Goal: Complete application form

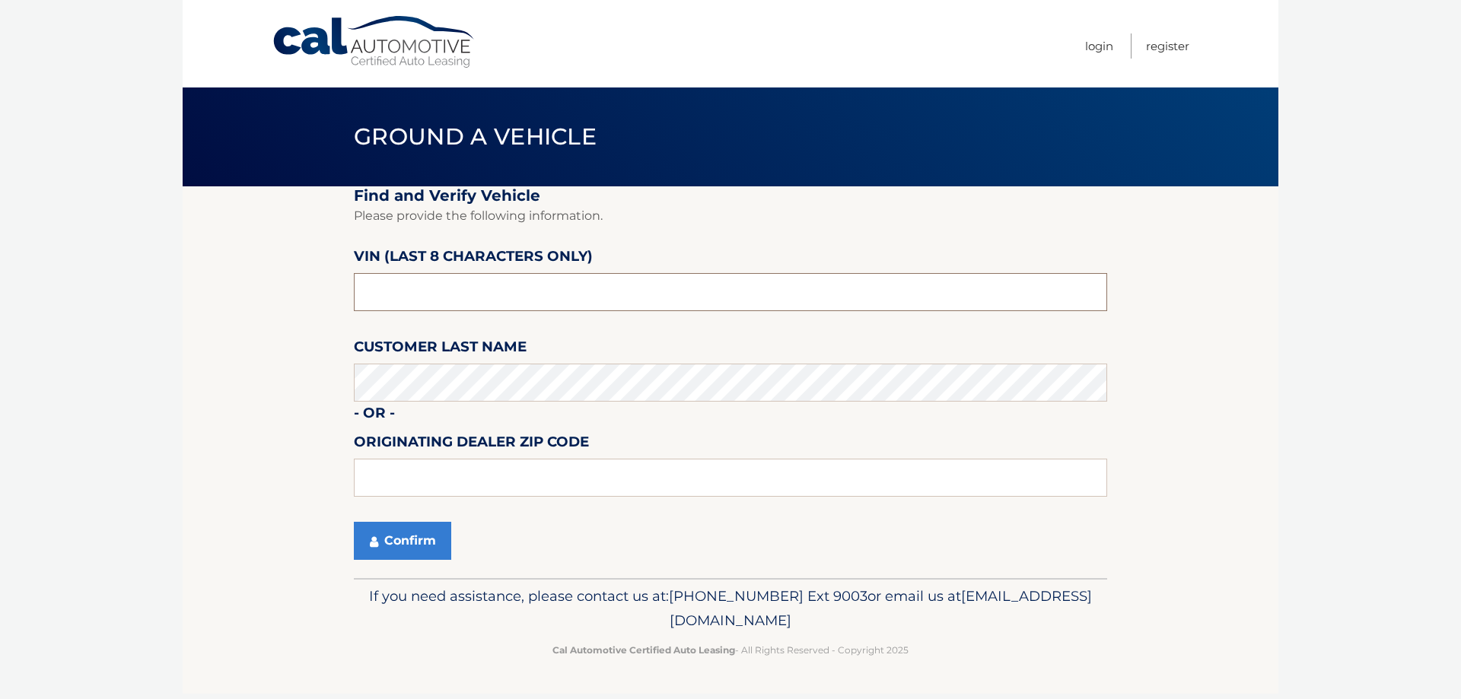
click at [508, 304] on input "text" at bounding box center [730, 292] width 753 height 38
type input "nt193070"
click at [406, 530] on button "Confirm" at bounding box center [402, 541] width 97 height 38
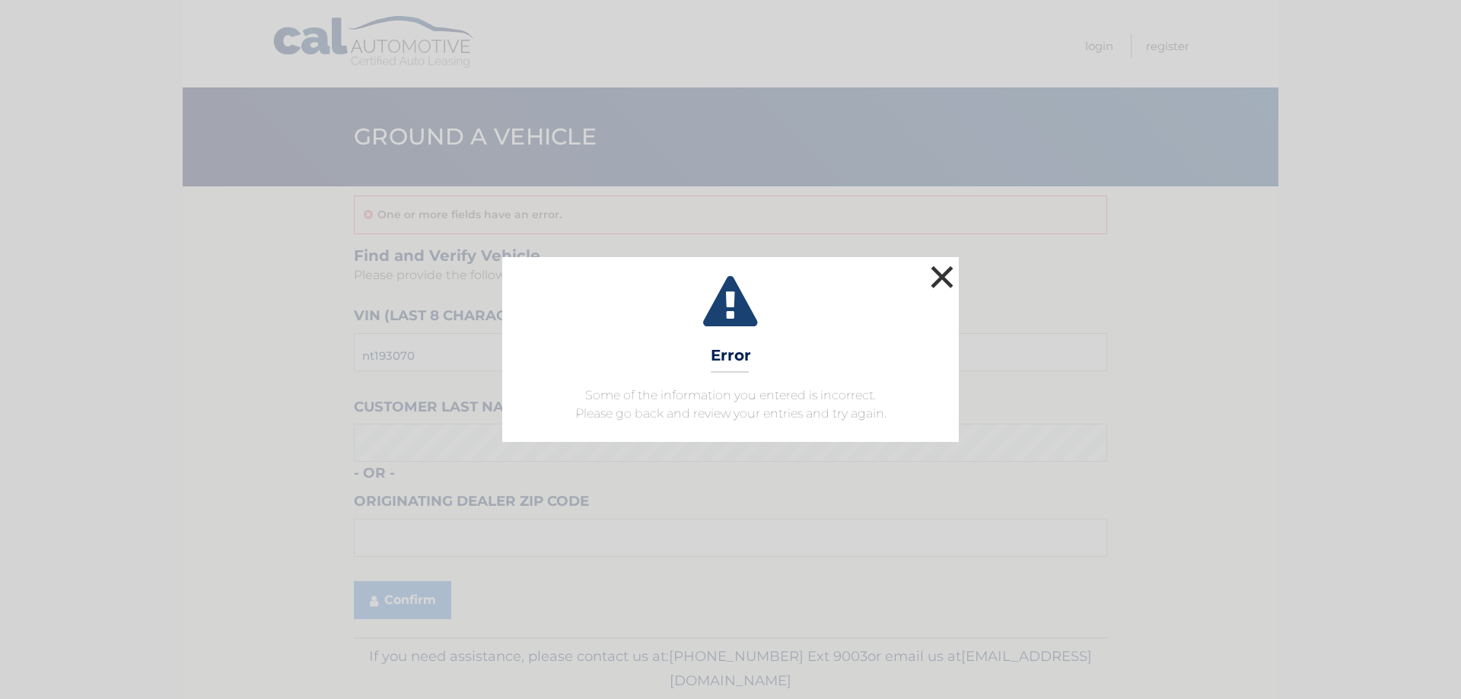
click at [937, 273] on button "×" at bounding box center [942, 277] width 30 height 30
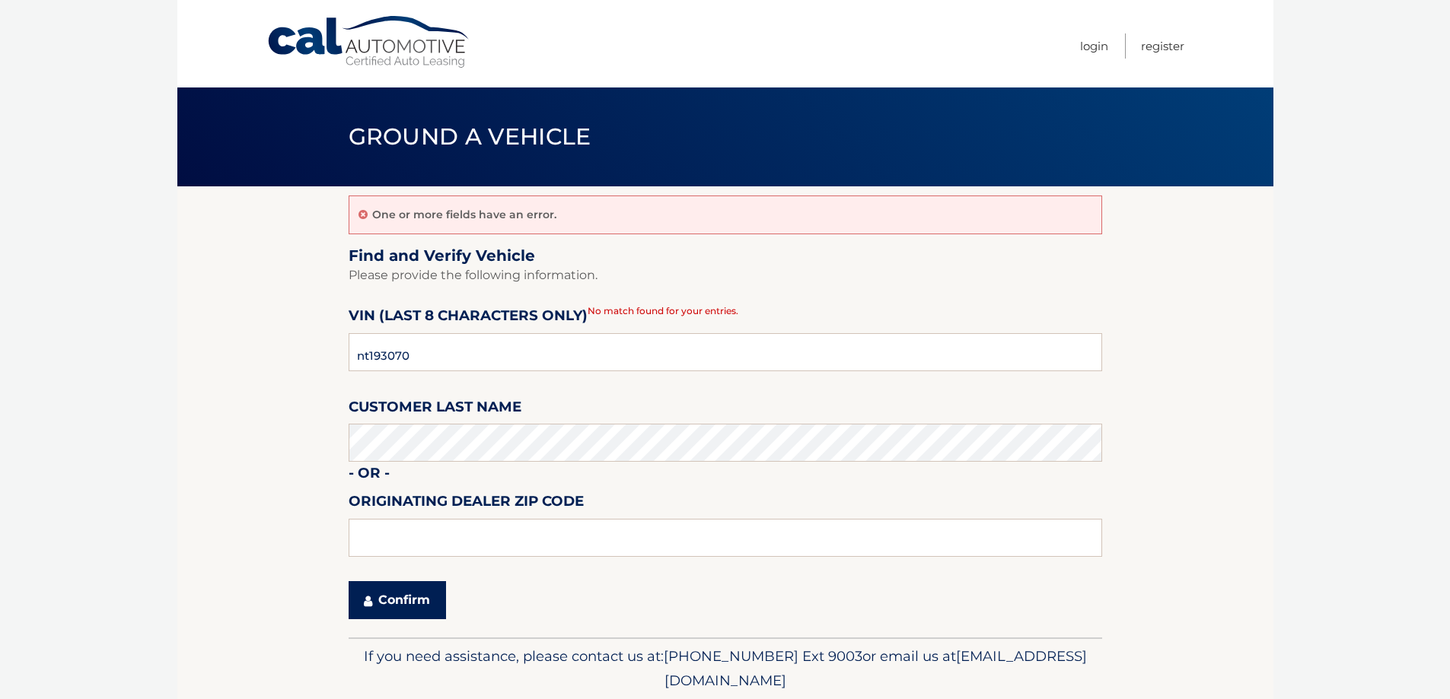
click at [405, 602] on button "Confirm" at bounding box center [396, 600] width 97 height 38
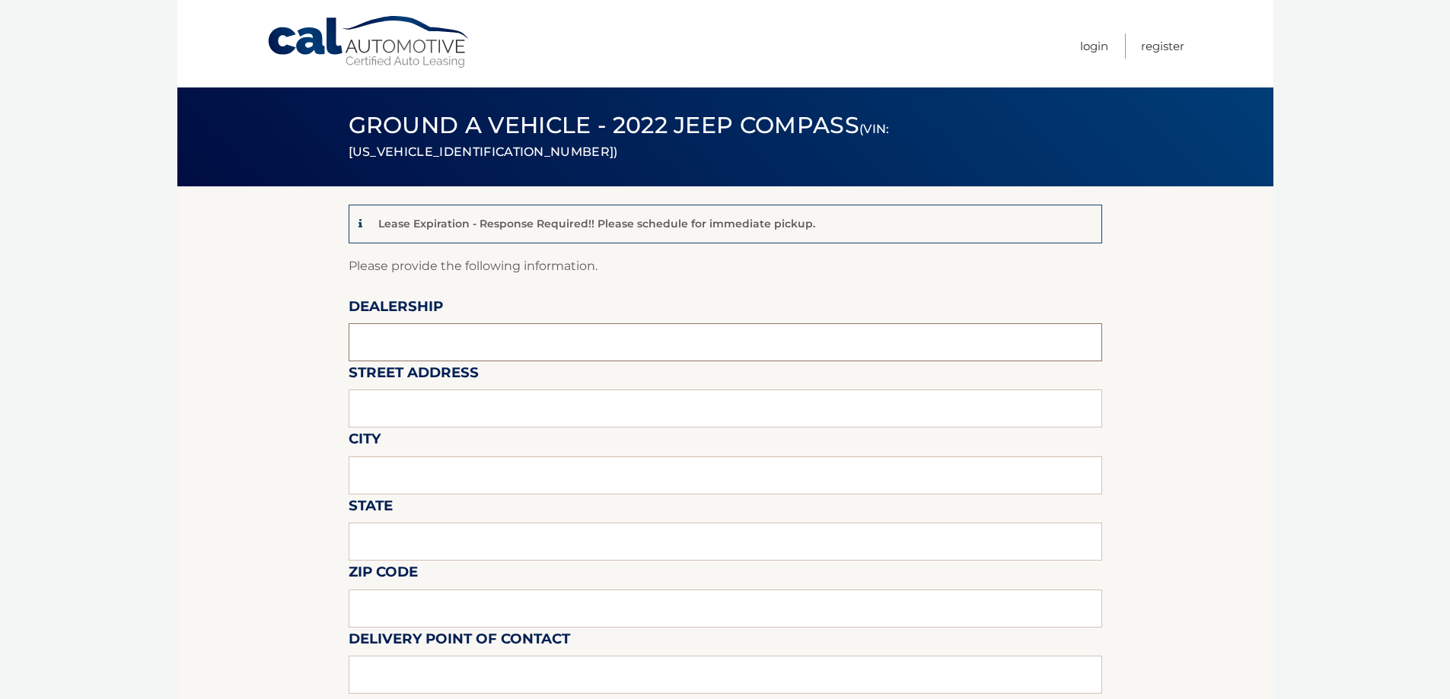
click at [434, 342] on input "text" at bounding box center [724, 342] width 753 height 38
type input "Garden City Jeep"
type input "283 N. Franklin st"
type input "Hempstead"
type input "NY"
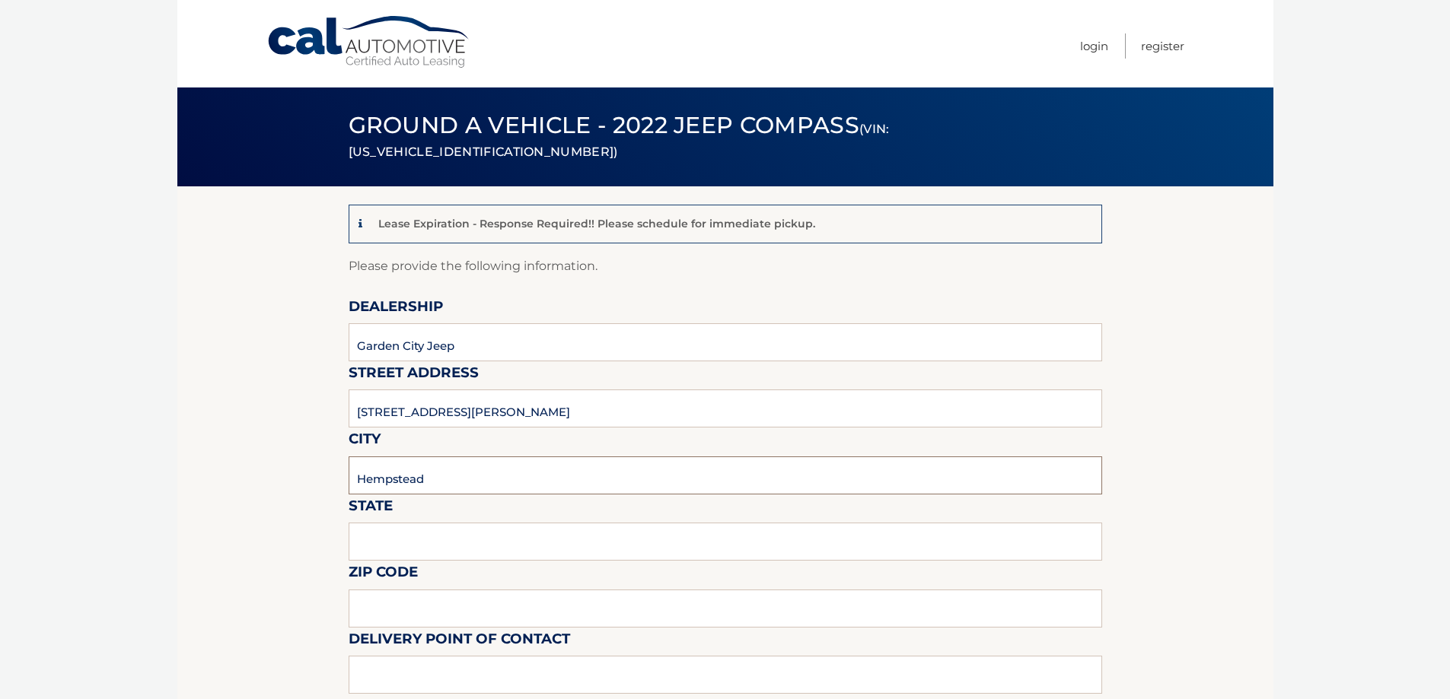
type input "11550"
type input "5164832700"
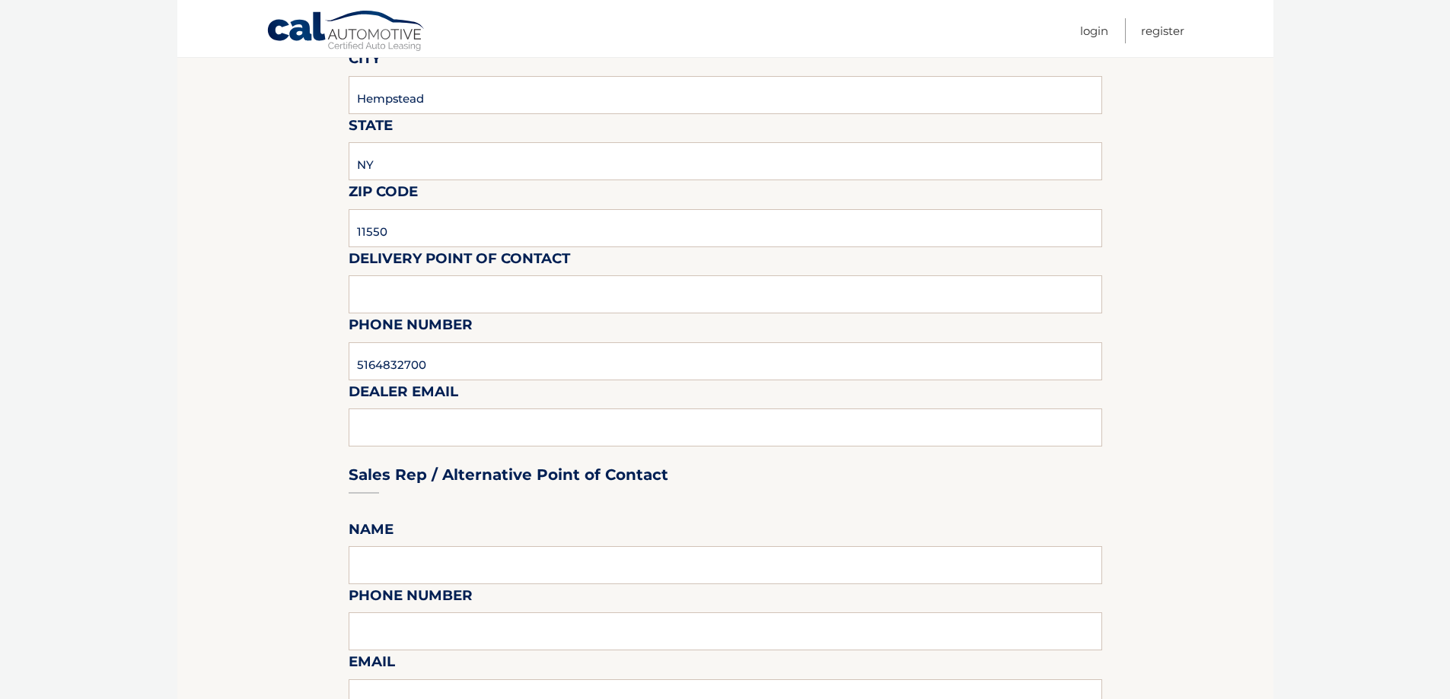
scroll to position [457, 0]
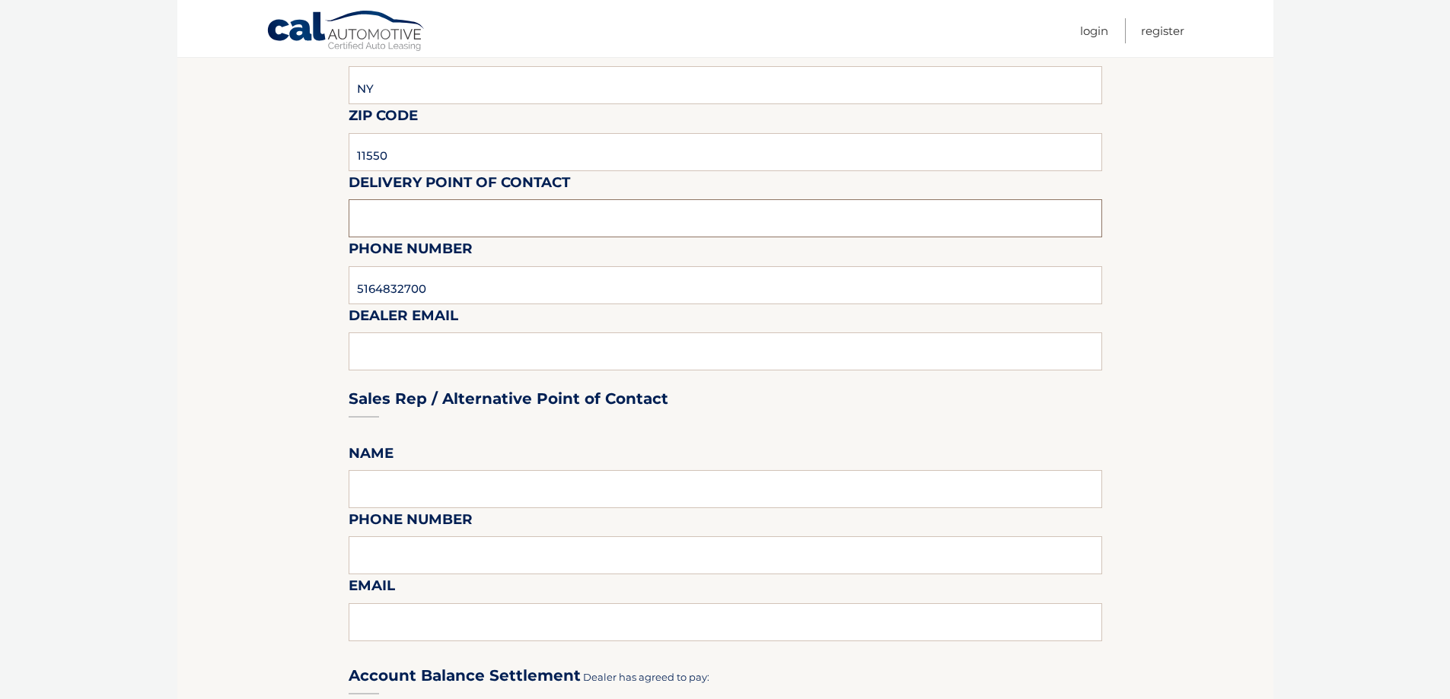
click at [454, 226] on input "text" at bounding box center [724, 218] width 753 height 38
click at [383, 352] on div "Sales Rep / Alternative Point of Contact" at bounding box center [724, 370] width 753 height 107
click at [466, 356] on div "Sales Rep / Alternative Point of Contact" at bounding box center [724, 370] width 753 height 107
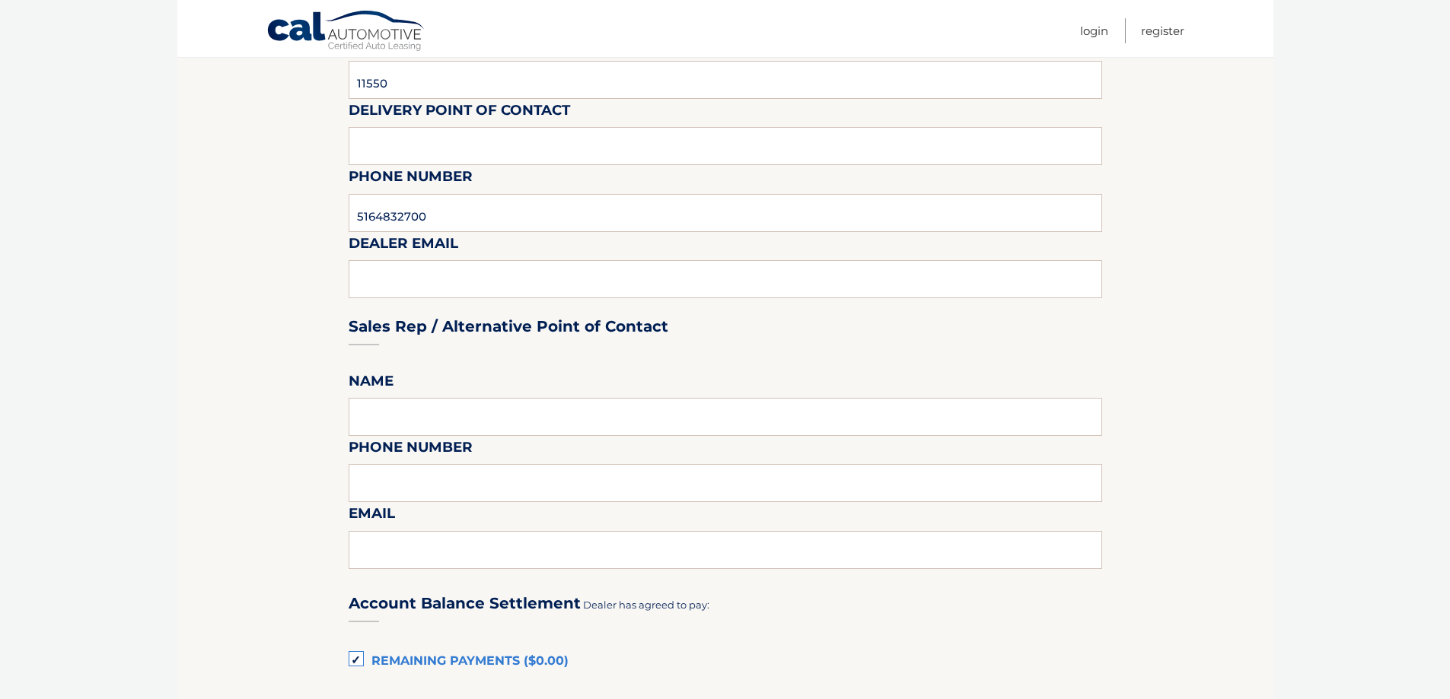
scroll to position [533, 0]
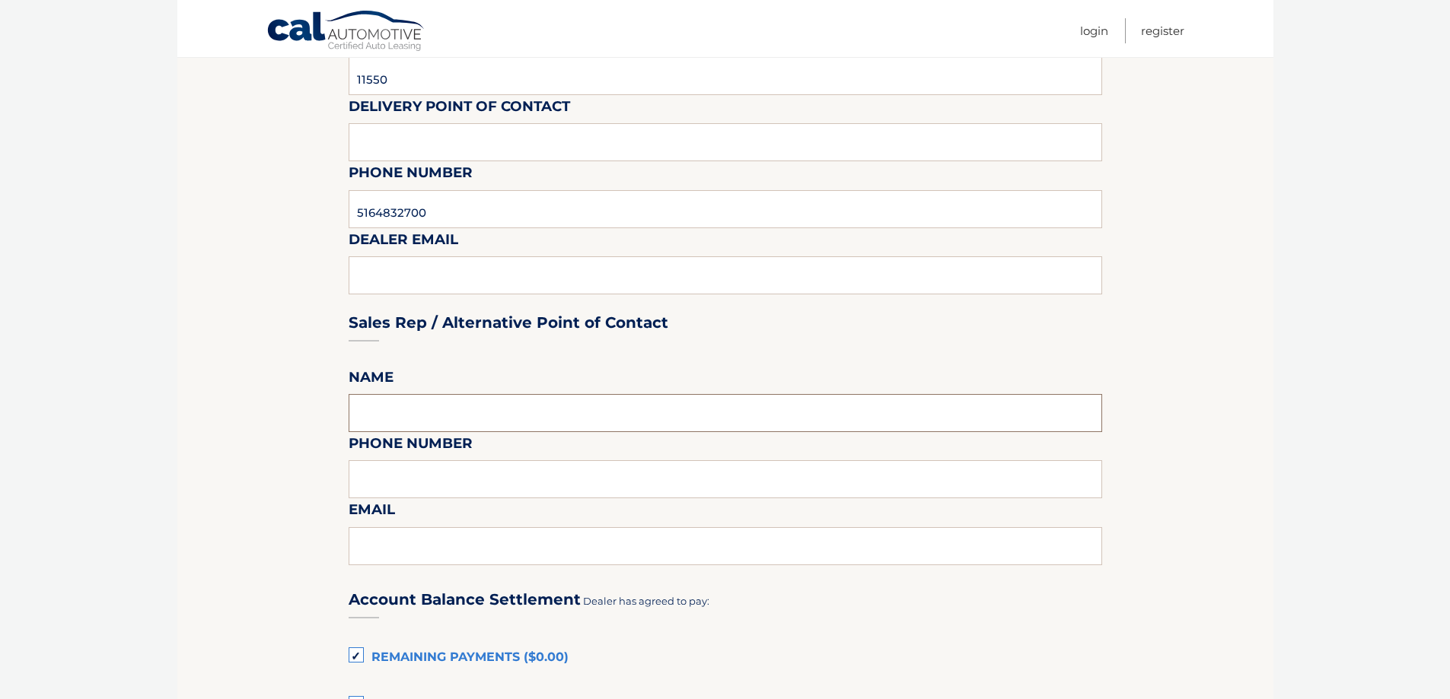
click at [458, 413] on input "text" at bounding box center [724, 413] width 753 height 38
type input "Gustavo Lopez"
type input "5168386626"
type input "glopez@gardencitycardeals.com"
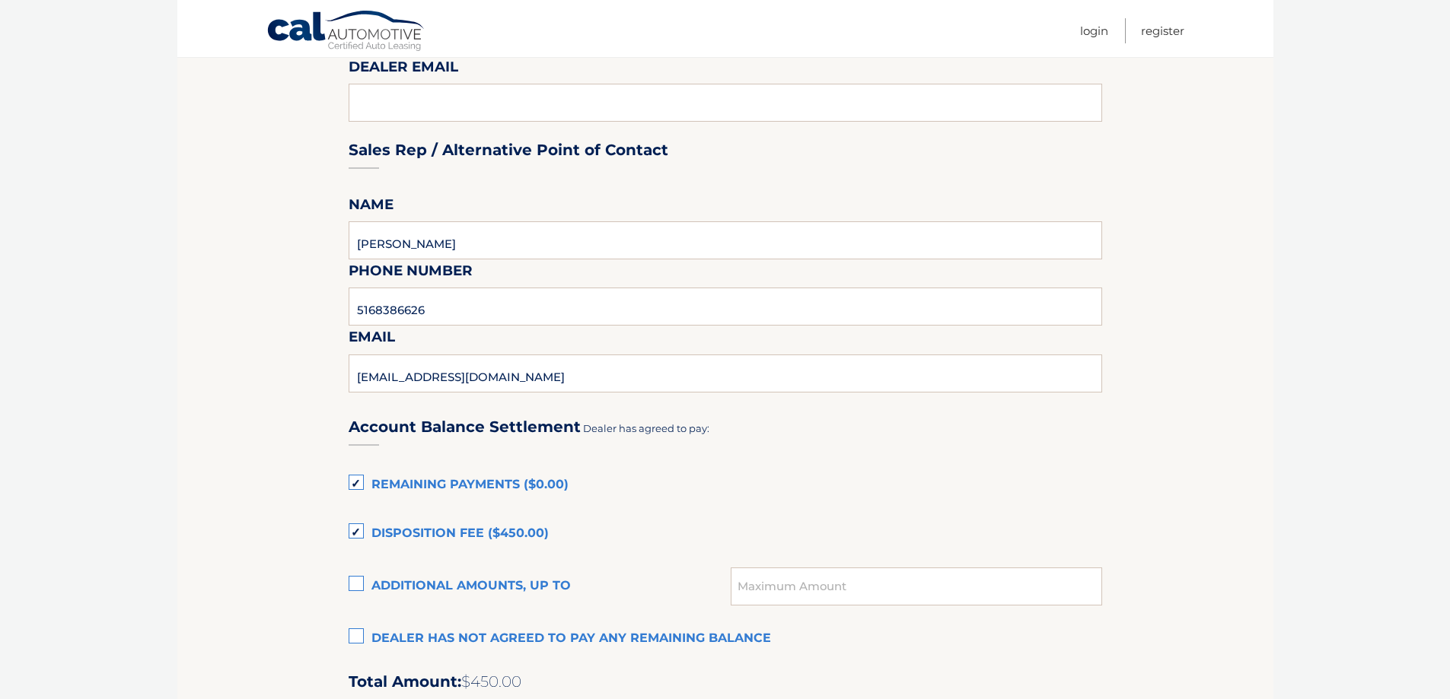
scroll to position [761, 0]
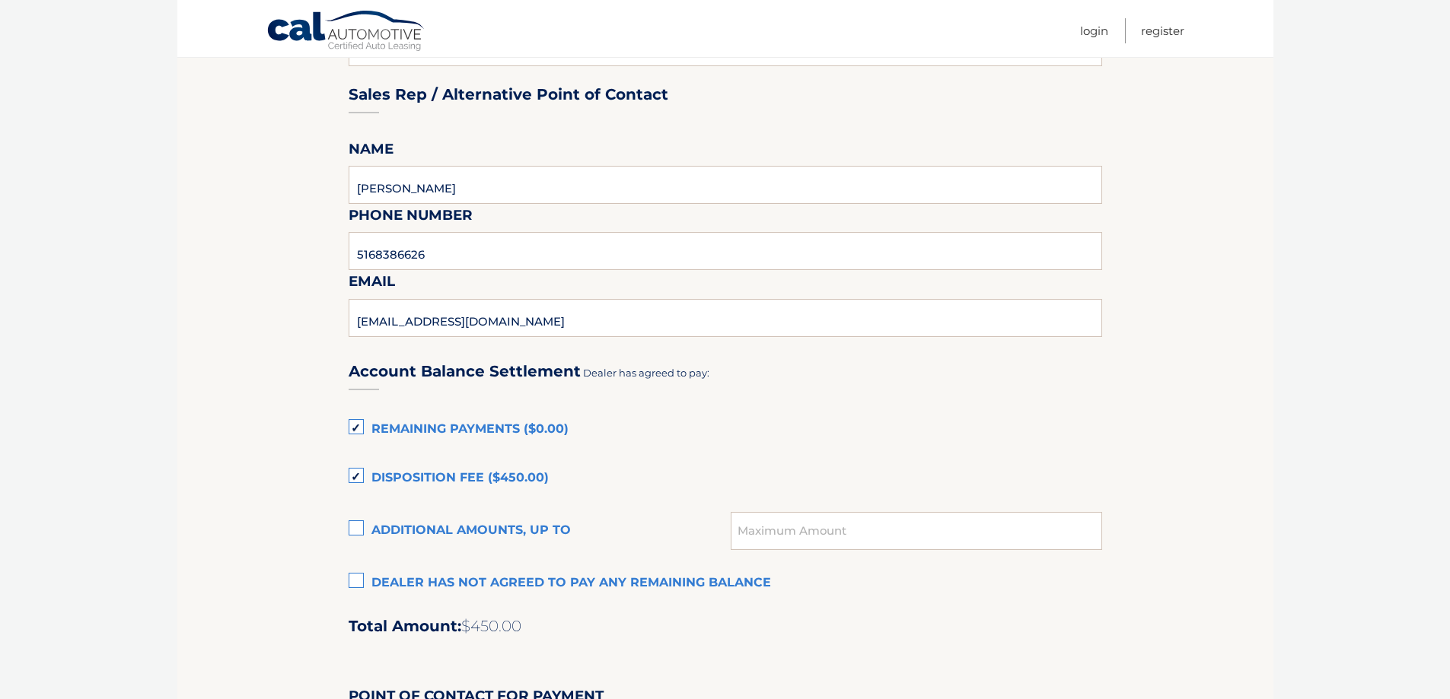
click at [368, 584] on label "Dealer has not agreed to pay any remaining balance" at bounding box center [724, 583] width 753 height 30
click at [0, 0] on input "Dealer has not agreed to pay any remaining balance" at bounding box center [0, 0] width 0 height 0
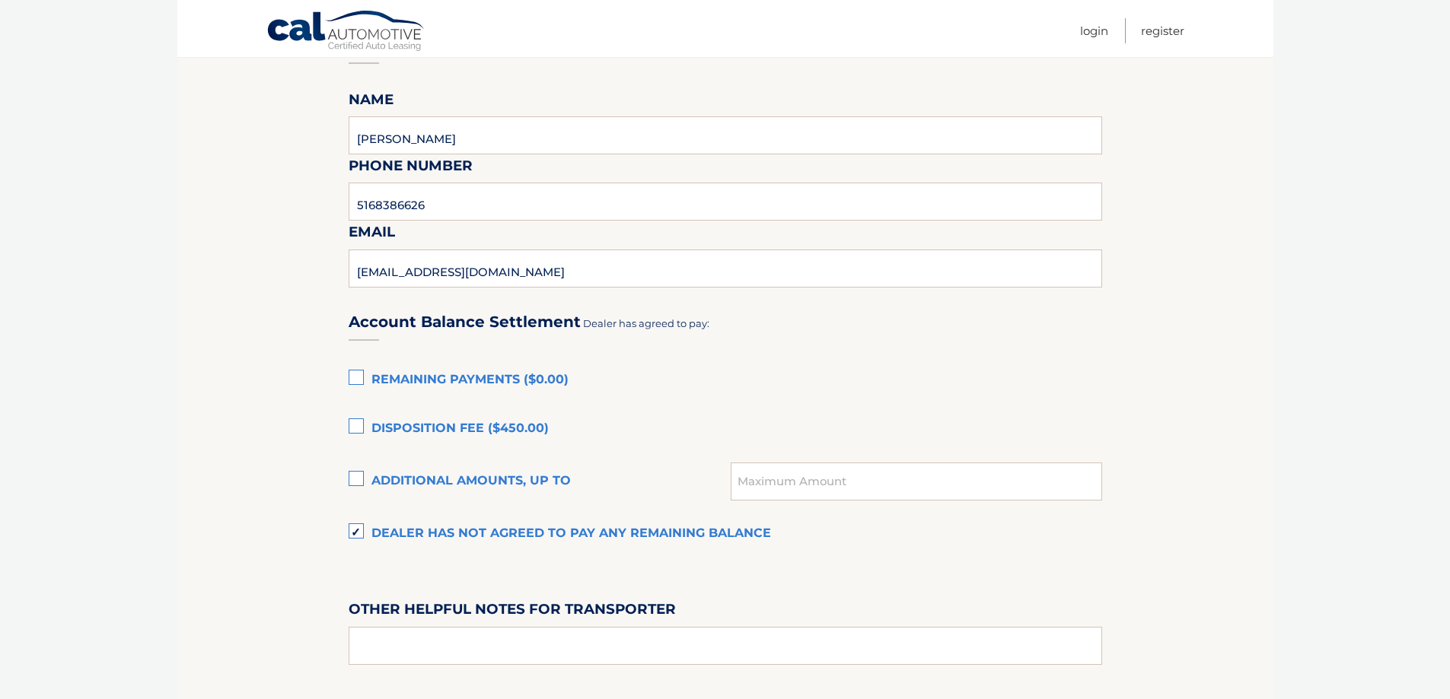
scroll to position [837, 0]
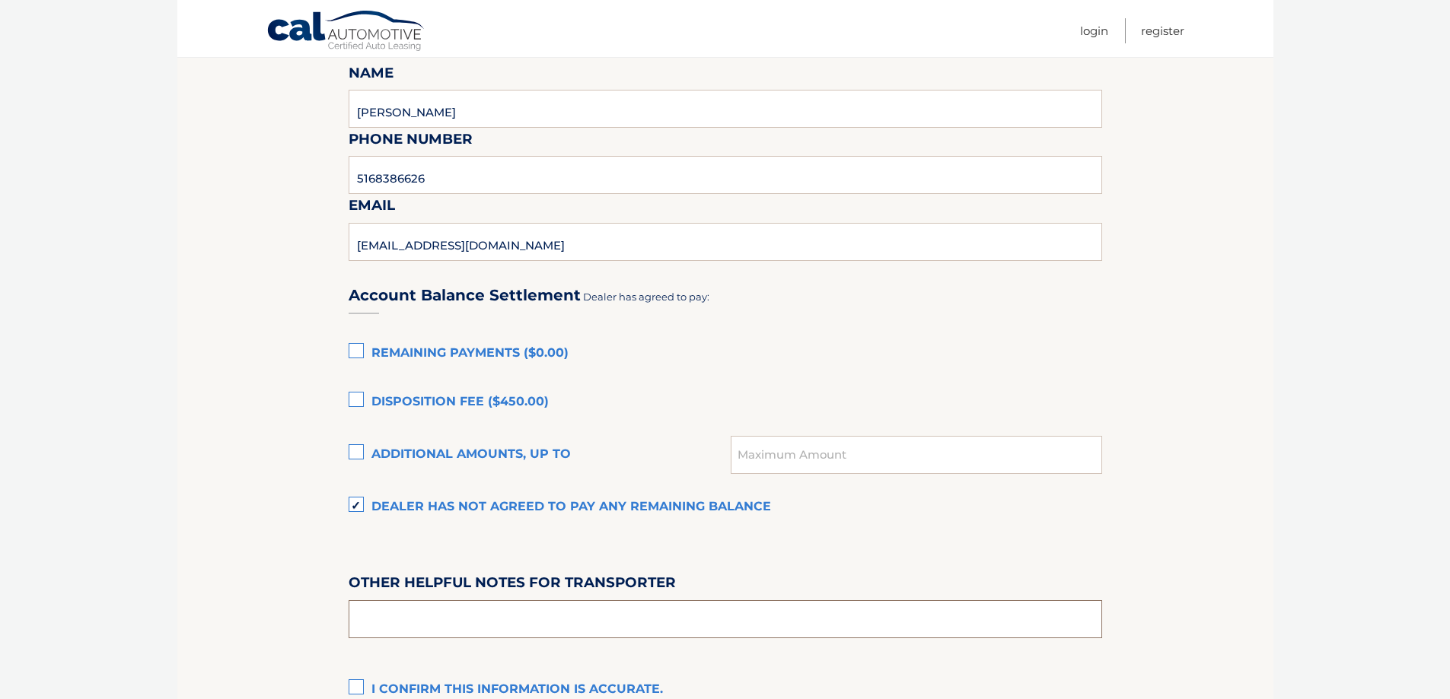
click at [624, 601] on input "text" at bounding box center [724, 619] width 753 height 38
type input "SEE PREOWNED OFFICE"
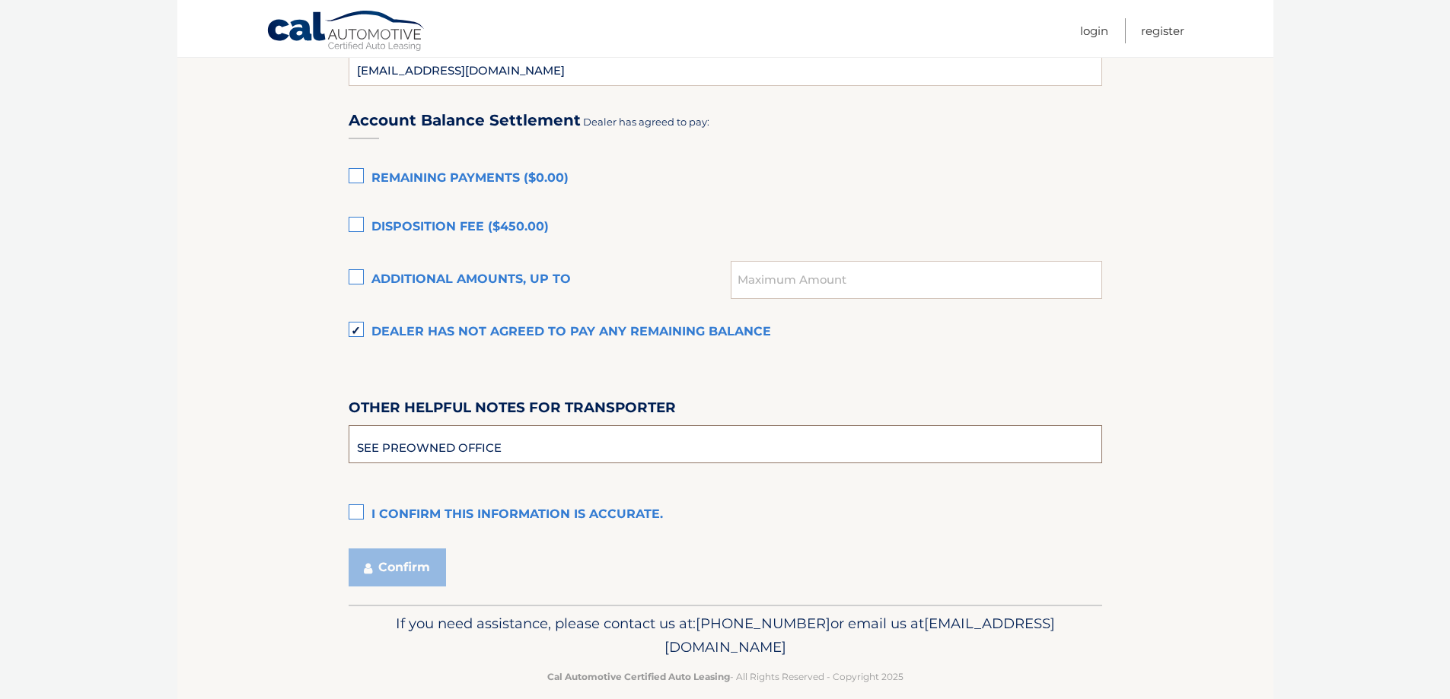
scroll to position [1033, 0]
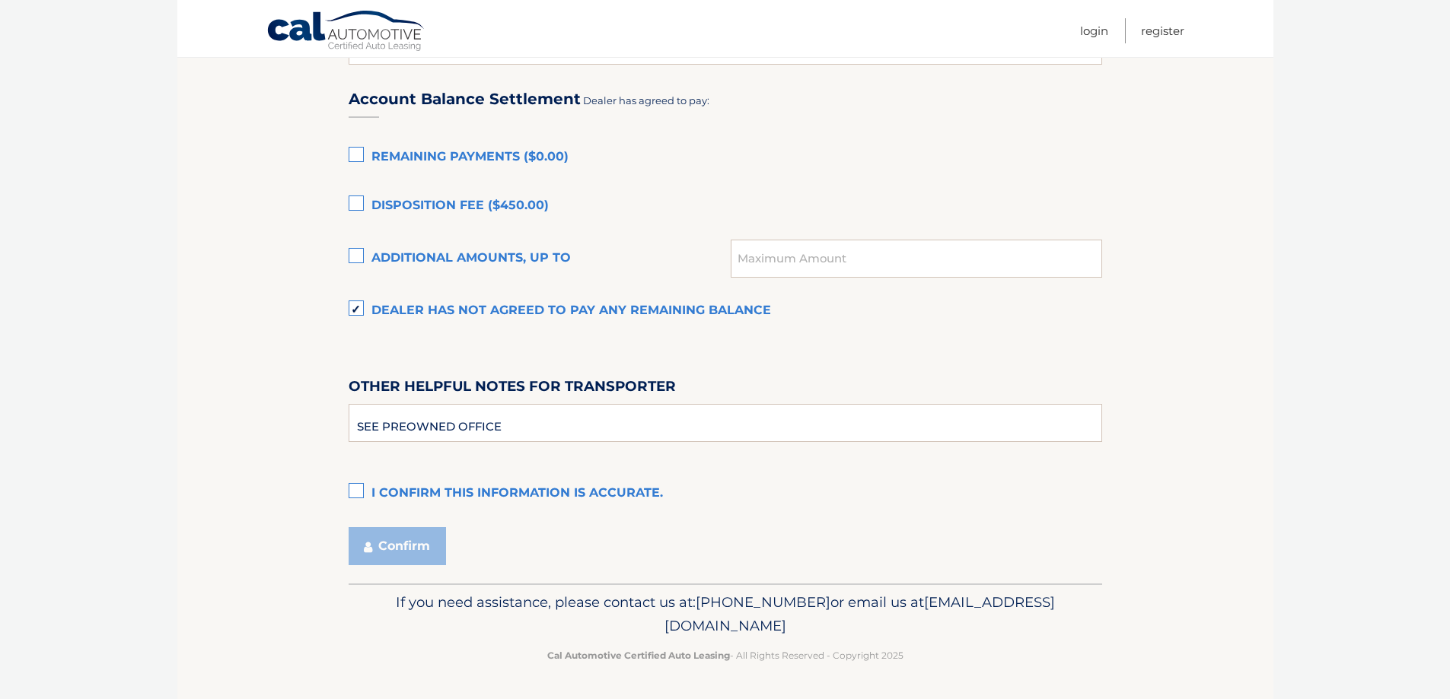
click at [350, 488] on label "I confirm this information is accurate." at bounding box center [724, 494] width 753 height 30
click at [0, 0] on input "I confirm this information is accurate." at bounding box center [0, 0] width 0 height 0
click at [396, 544] on button "Confirm" at bounding box center [396, 546] width 97 height 38
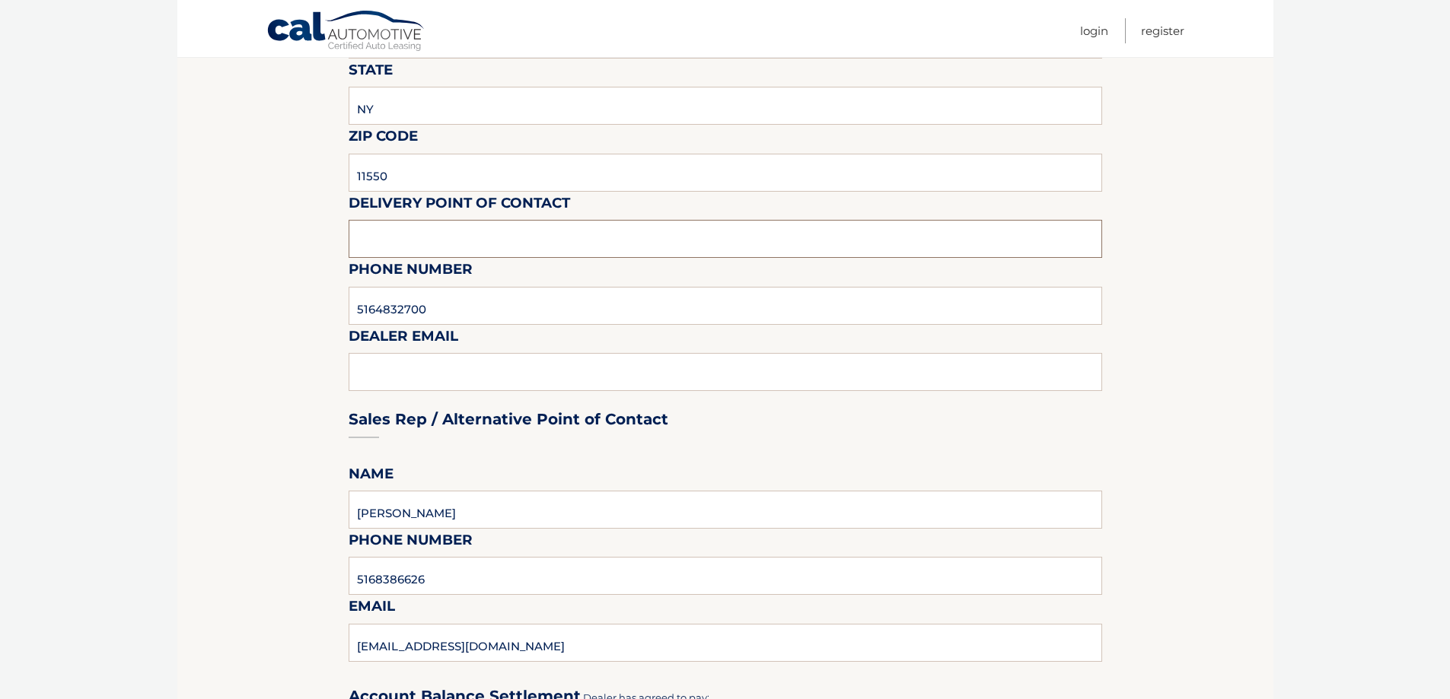
scroll to position [428, 0]
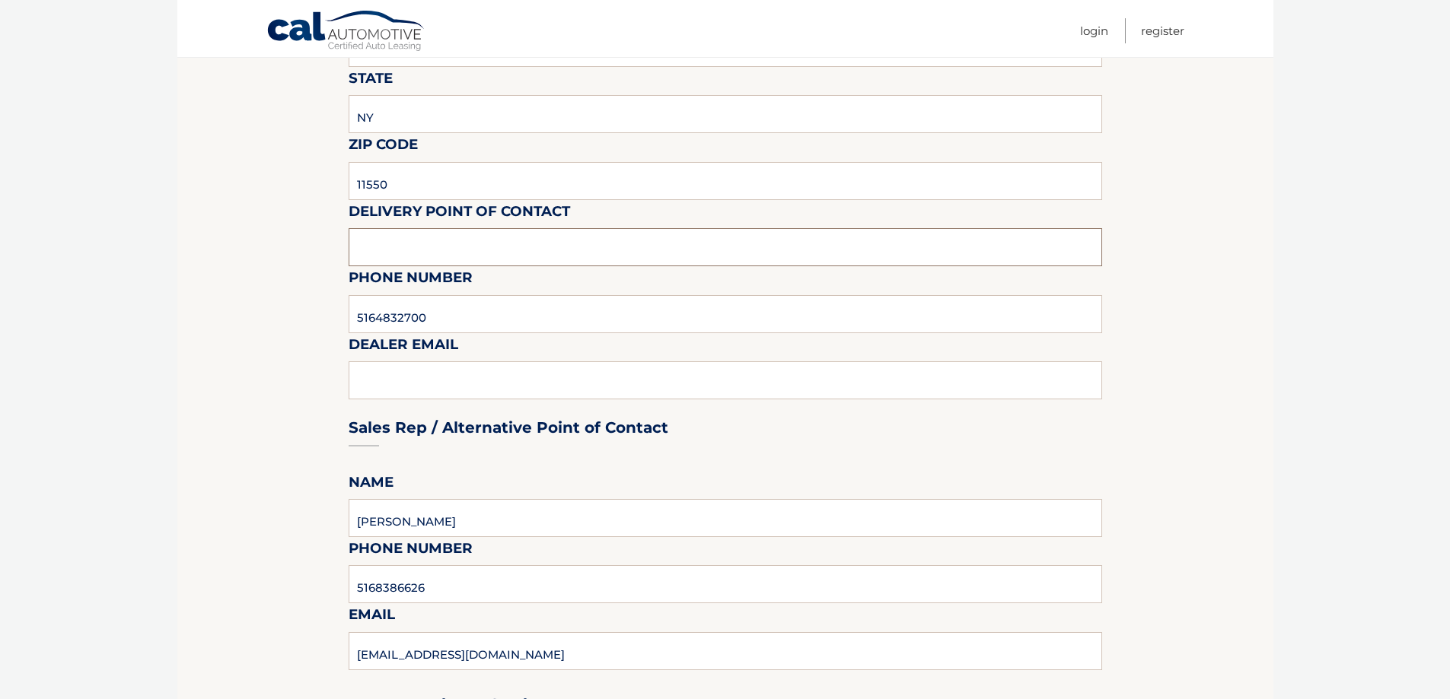
click at [391, 260] on input "text" at bounding box center [724, 247] width 753 height 38
type input "Gustavo Lopez"
type input "glopez@gardencitycardeals.com"
type input "Gustavo L"
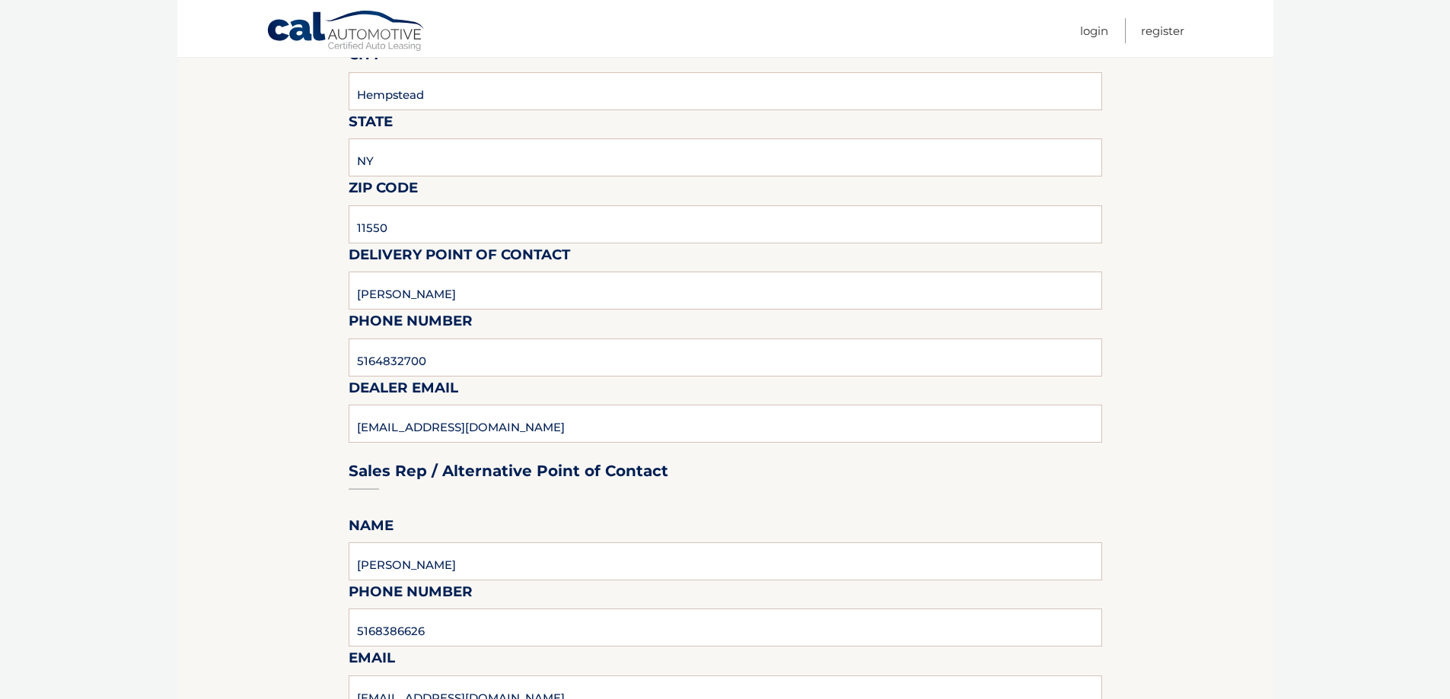
scroll to position [352, 0]
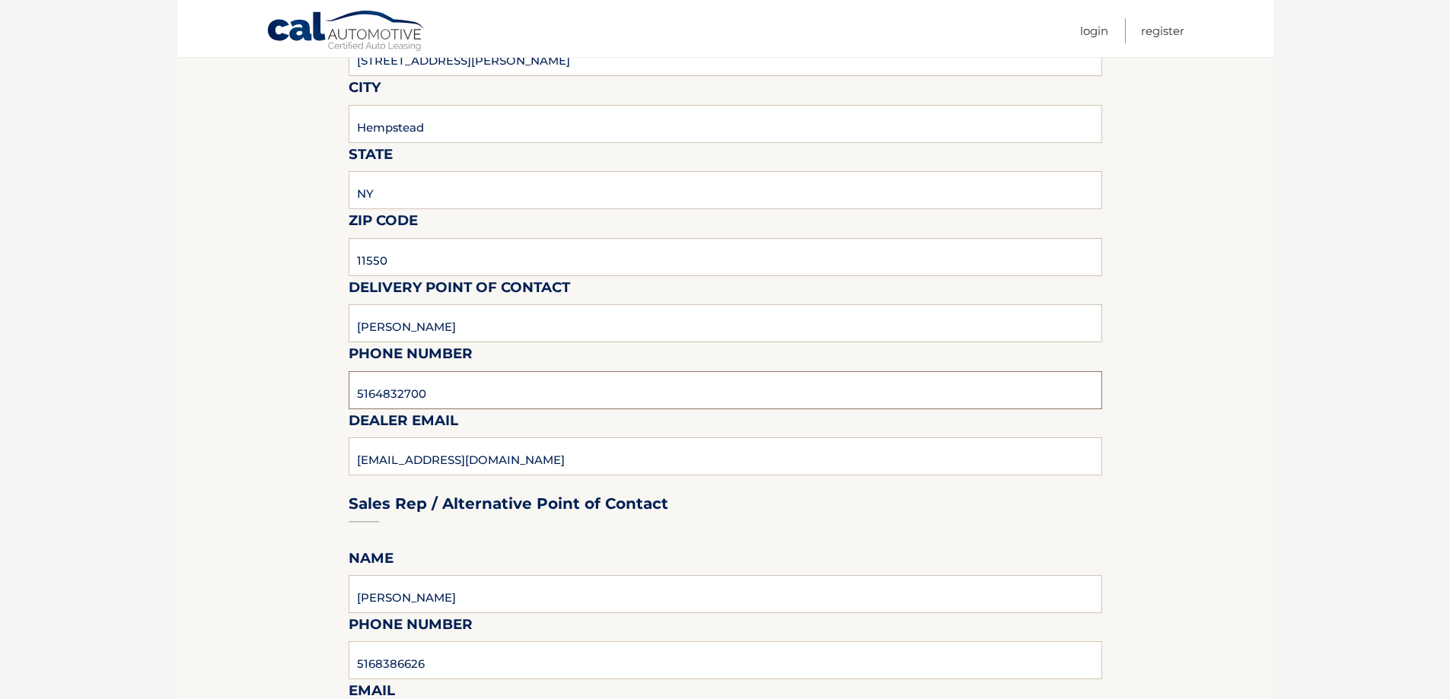
click at [466, 380] on input "5164832700" at bounding box center [724, 390] width 753 height 38
type input "5168386626"
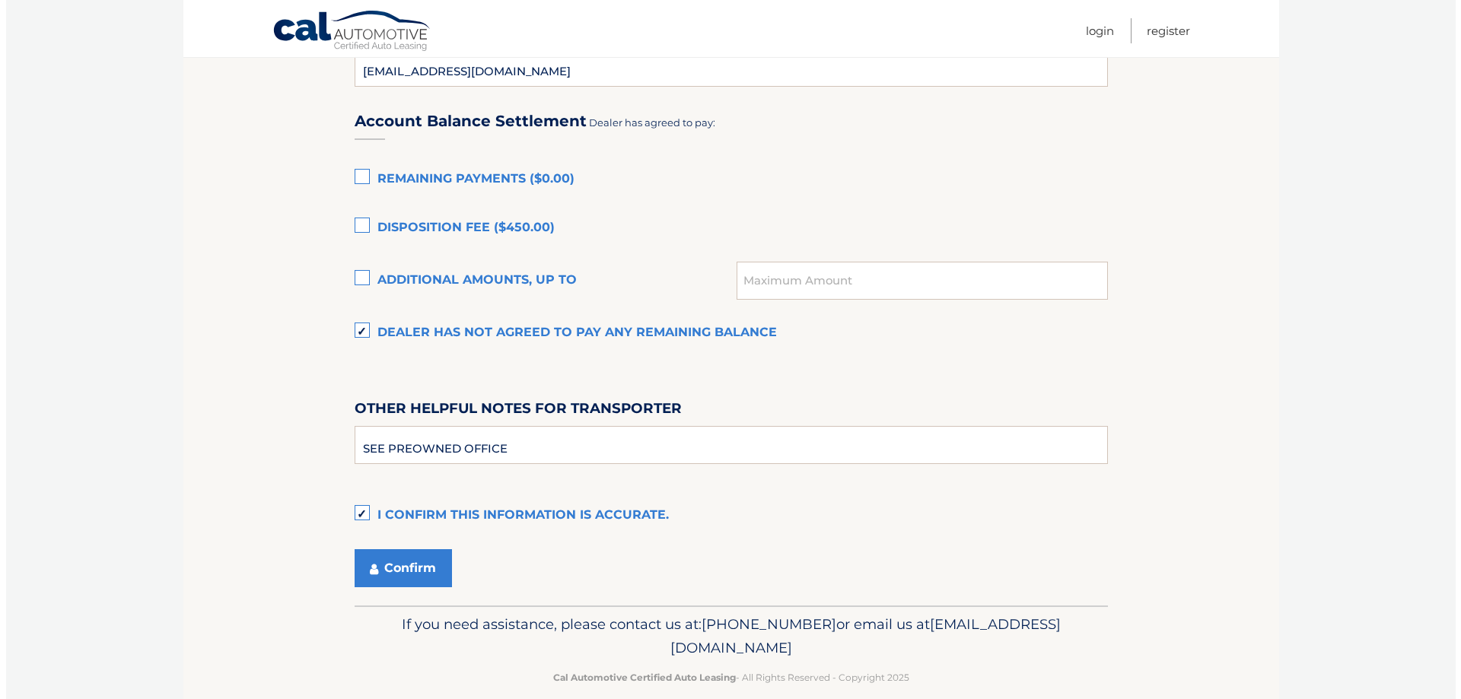
scroll to position [1033, 0]
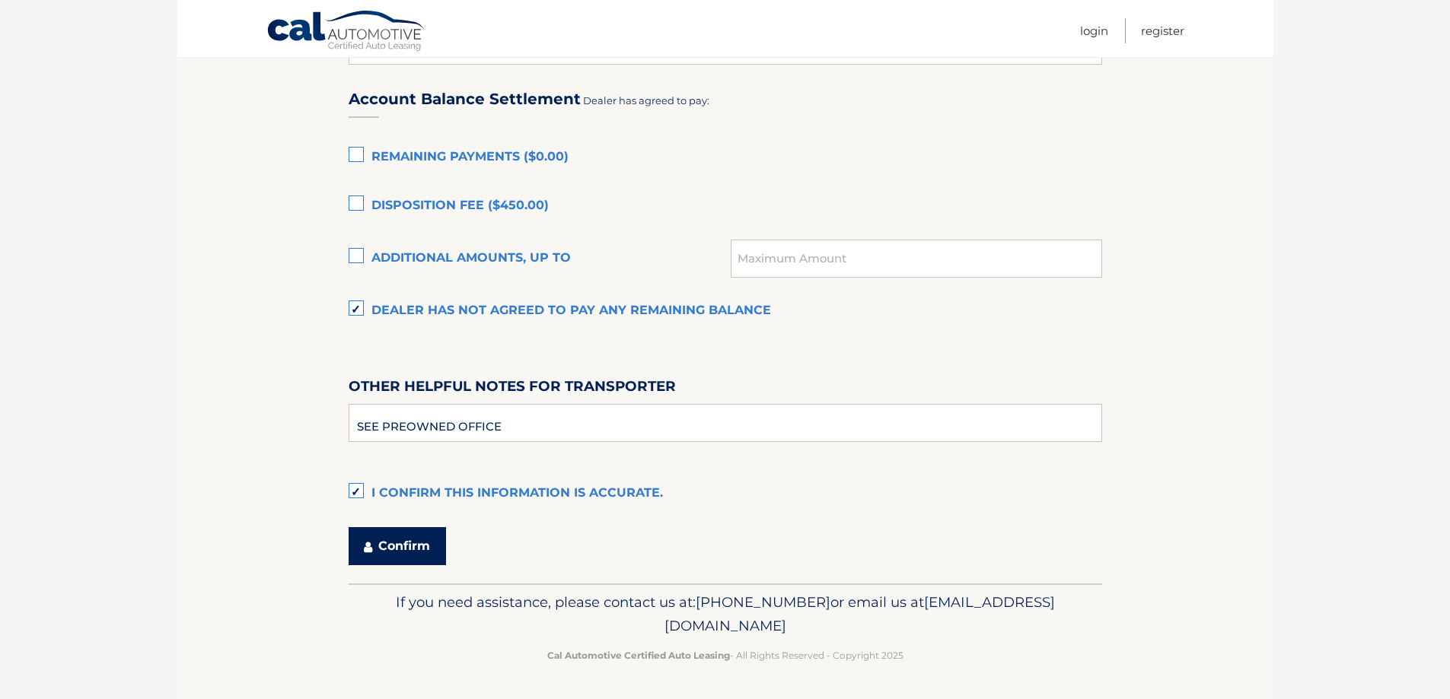
click at [387, 529] on button "Confirm" at bounding box center [396, 546] width 97 height 38
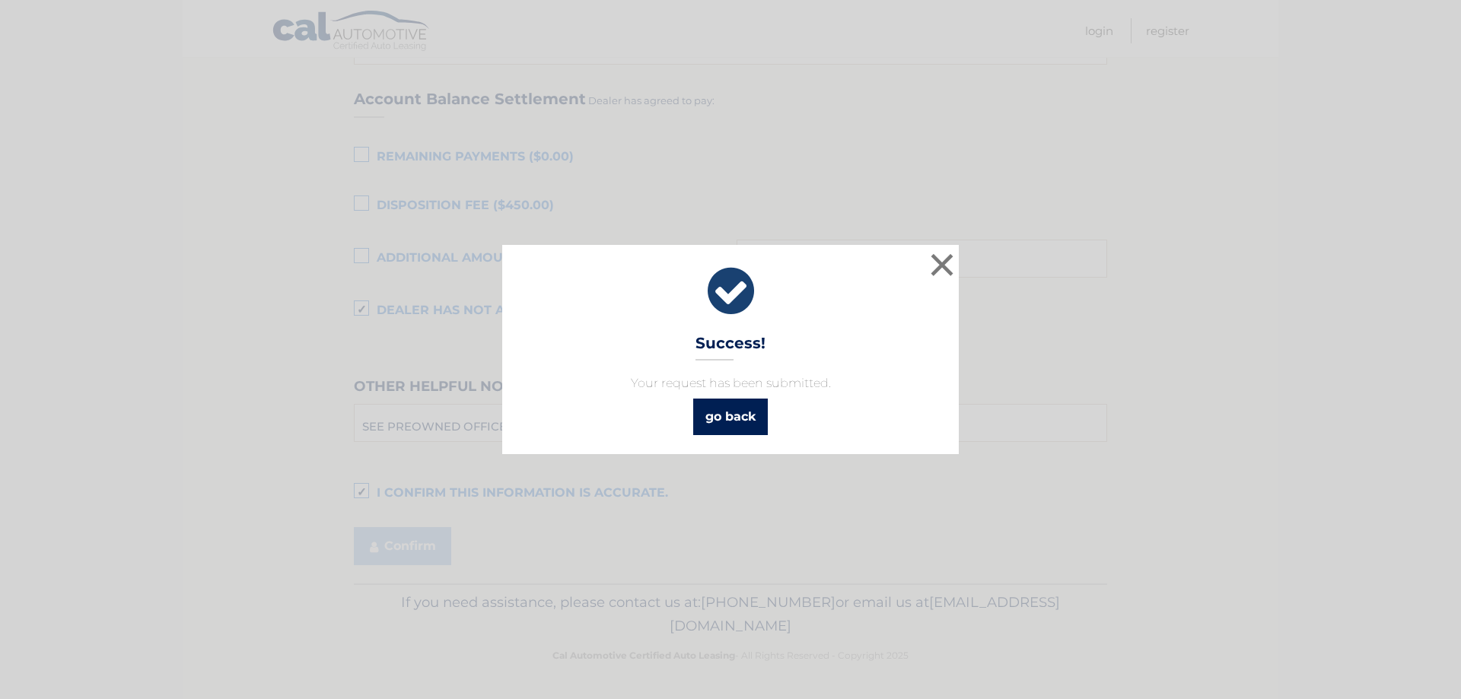
click at [744, 413] on link "go back" at bounding box center [730, 417] width 75 height 37
